Goal: Information Seeking & Learning: Learn about a topic

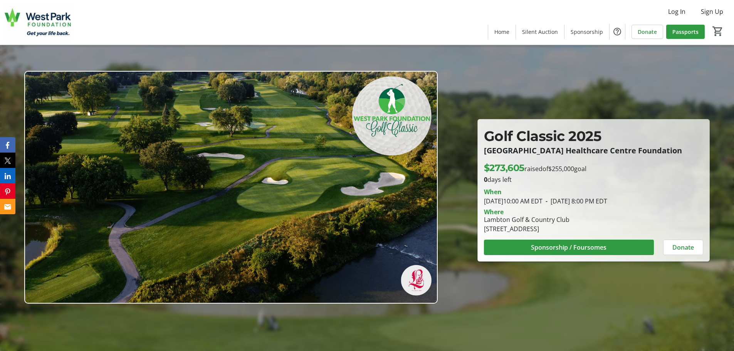
drag, startPoint x: 589, startPoint y: 232, endPoint x: 484, endPoint y: 135, distance: 143.1
click at [484, 135] on div "Golf Classic 2025 [GEOGRAPHIC_DATA] Healthcare Centre Foundation Golf Classic 2…" at bounding box center [594, 190] width 232 height 142
click at [569, 287] on div at bounding box center [367, 175] width 734 height 351
click at [485, 220] on div "Lambton Golf & Country Club [STREET_ADDRESS]" at bounding box center [526, 224] width 95 height 18
drag, startPoint x: 484, startPoint y: 220, endPoint x: 595, endPoint y: 228, distance: 110.8
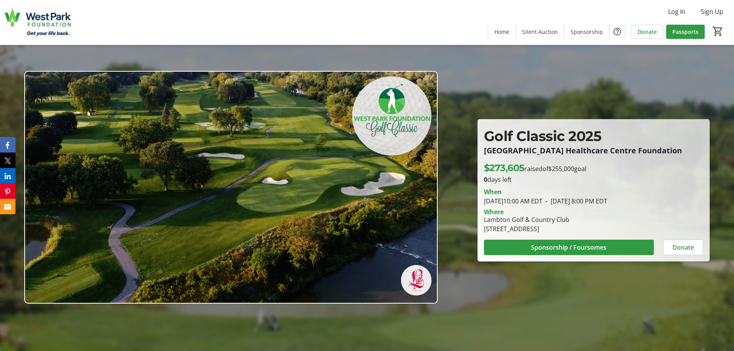
click at [595, 228] on div "Lambton Golf & Country Club [STREET_ADDRESS]" at bounding box center [593, 224] width 228 height 18
click at [532, 225] on div "[STREET_ADDRESS]" at bounding box center [527, 228] width 86 height 9
drag, startPoint x: 556, startPoint y: 220, endPoint x: 499, endPoint y: 196, distance: 62.0
click at [499, 196] on div "When August 11, 2025 10:00 AM EDT - August 11, 2025 8:00 PM EDT Where Lambton G…" at bounding box center [593, 208] width 228 height 49
click at [601, 213] on div "Where" at bounding box center [593, 212] width 228 height 6
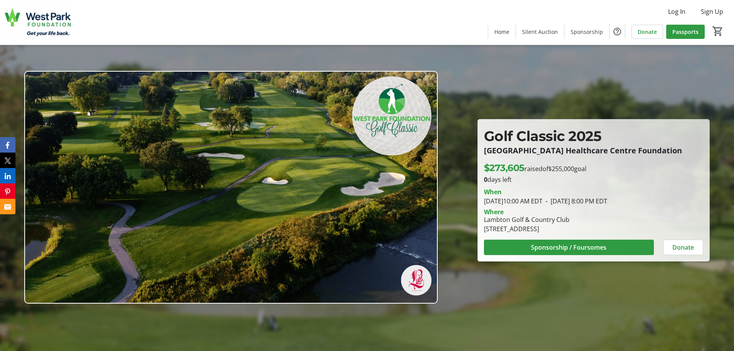
drag, startPoint x: 484, startPoint y: 220, endPoint x: 589, endPoint y: 230, distance: 105.3
click at [574, 230] on div "Lambton Golf & Country Club [STREET_ADDRESS]" at bounding box center [526, 224] width 95 height 18
copy div "Lambton Golf & Country Club [STREET_ADDRESS]"
click at [482, 138] on div "Golf Classic 2025 [GEOGRAPHIC_DATA] Healthcare Centre Foundation" at bounding box center [593, 143] width 228 height 35
click at [488, 153] on p "[GEOGRAPHIC_DATA] Healthcare Centre Foundation" at bounding box center [593, 150] width 219 height 8
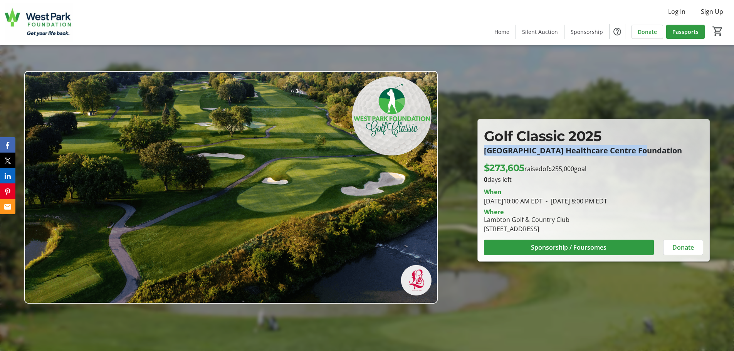
drag, startPoint x: 487, startPoint y: 150, endPoint x: 687, endPoint y: 155, distance: 200.8
click at [687, 155] on div "Golf Classic 2025 [GEOGRAPHIC_DATA] Healthcare Centre Foundation" at bounding box center [593, 143] width 228 height 35
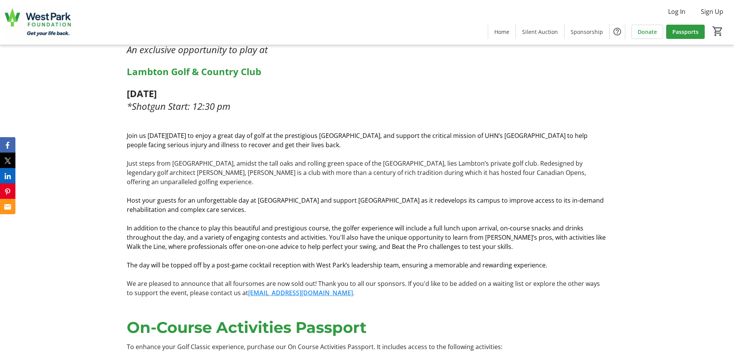
scroll to position [308, 0]
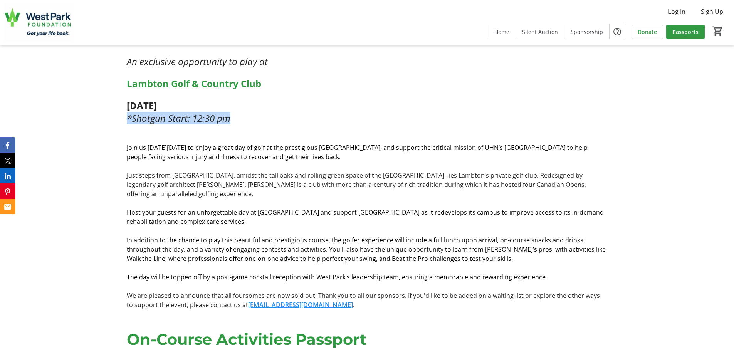
drag, startPoint x: 128, startPoint y: 117, endPoint x: 281, endPoint y: 123, distance: 153.5
click at [281, 123] on p "*Shotgun Start: 12:30 pm" at bounding box center [367, 118] width 480 height 13
click at [292, 126] on p at bounding box center [367, 128] width 480 height 9
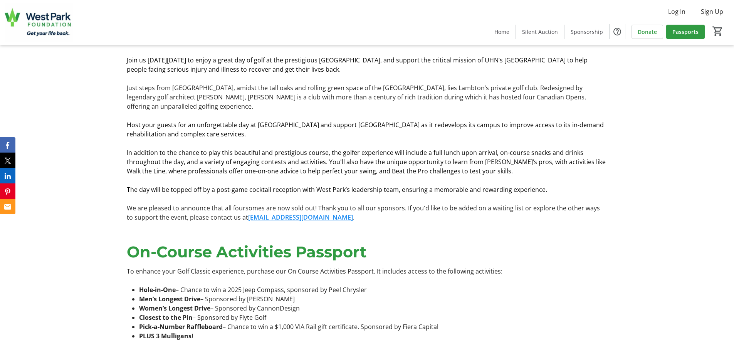
scroll to position [462, 0]
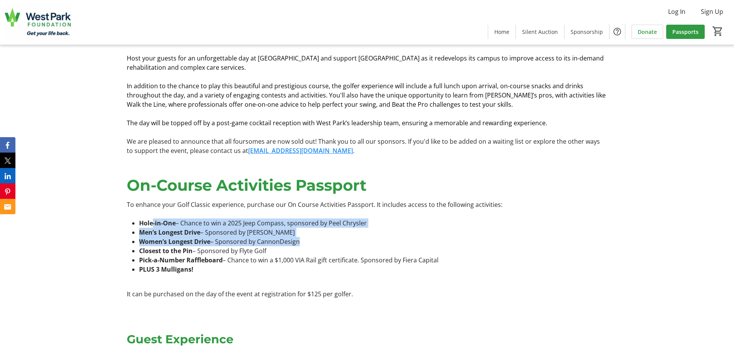
drag, startPoint x: 156, startPoint y: 218, endPoint x: 455, endPoint y: 230, distance: 299.2
click at [455, 230] on ul "Hole-in-One – Chance to win a 2025 Jeep Compass, sponsored by Peel Chrysler Men…" at bounding box center [367, 245] width 480 height 55
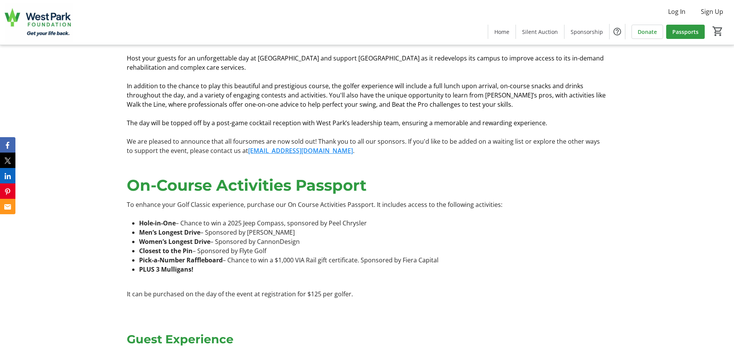
click at [483, 255] on li "Pick-a-Number Raffleboard – Chance to win a $1,000 VIA Rail gift certificate. S…" at bounding box center [373, 259] width 468 height 9
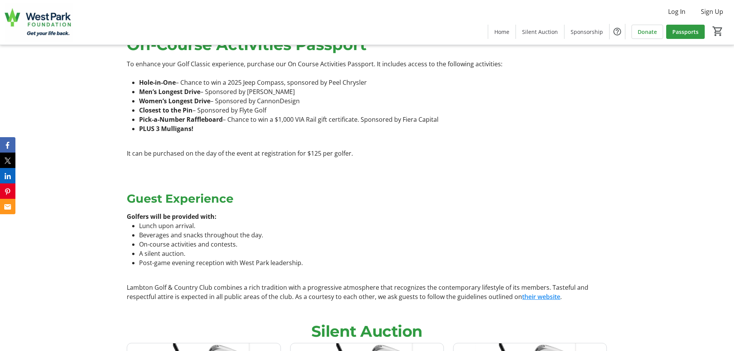
scroll to position [616, 0]
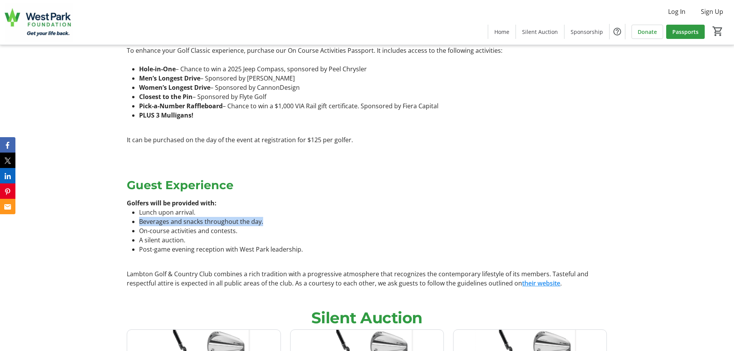
drag, startPoint x: 140, startPoint y: 216, endPoint x: 295, endPoint y: 215, distance: 154.9
click at [295, 217] on li "Beverages and snacks throughout the day." at bounding box center [373, 221] width 468 height 9
click at [339, 226] on li "On-course activities and contests." at bounding box center [373, 230] width 468 height 9
drag, startPoint x: 117, startPoint y: 222, endPoint x: 382, endPoint y: 225, distance: 265.5
click at [329, 226] on div "Guest Experience Golfers will be provided with: Lunch upon arrival. Beverages a…" at bounding box center [367, 230] width 734 height 134
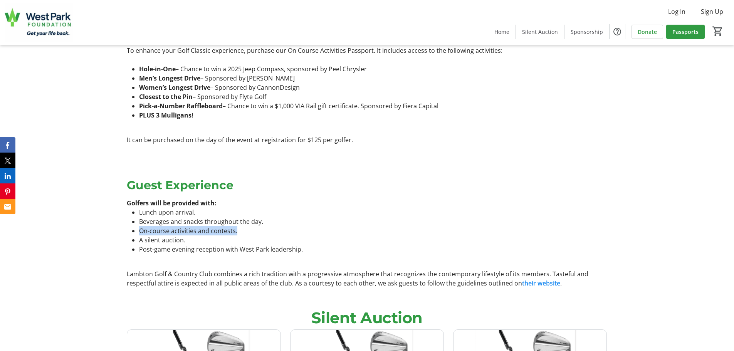
click at [398, 226] on li "On-course activities and contests." at bounding box center [373, 230] width 468 height 9
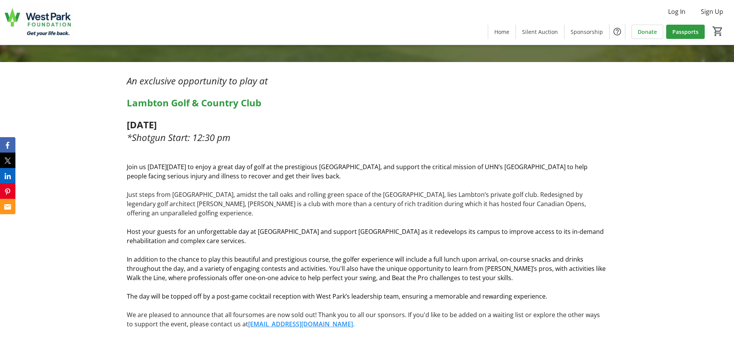
scroll to position [270, 0]
